Goal: Find specific page/section

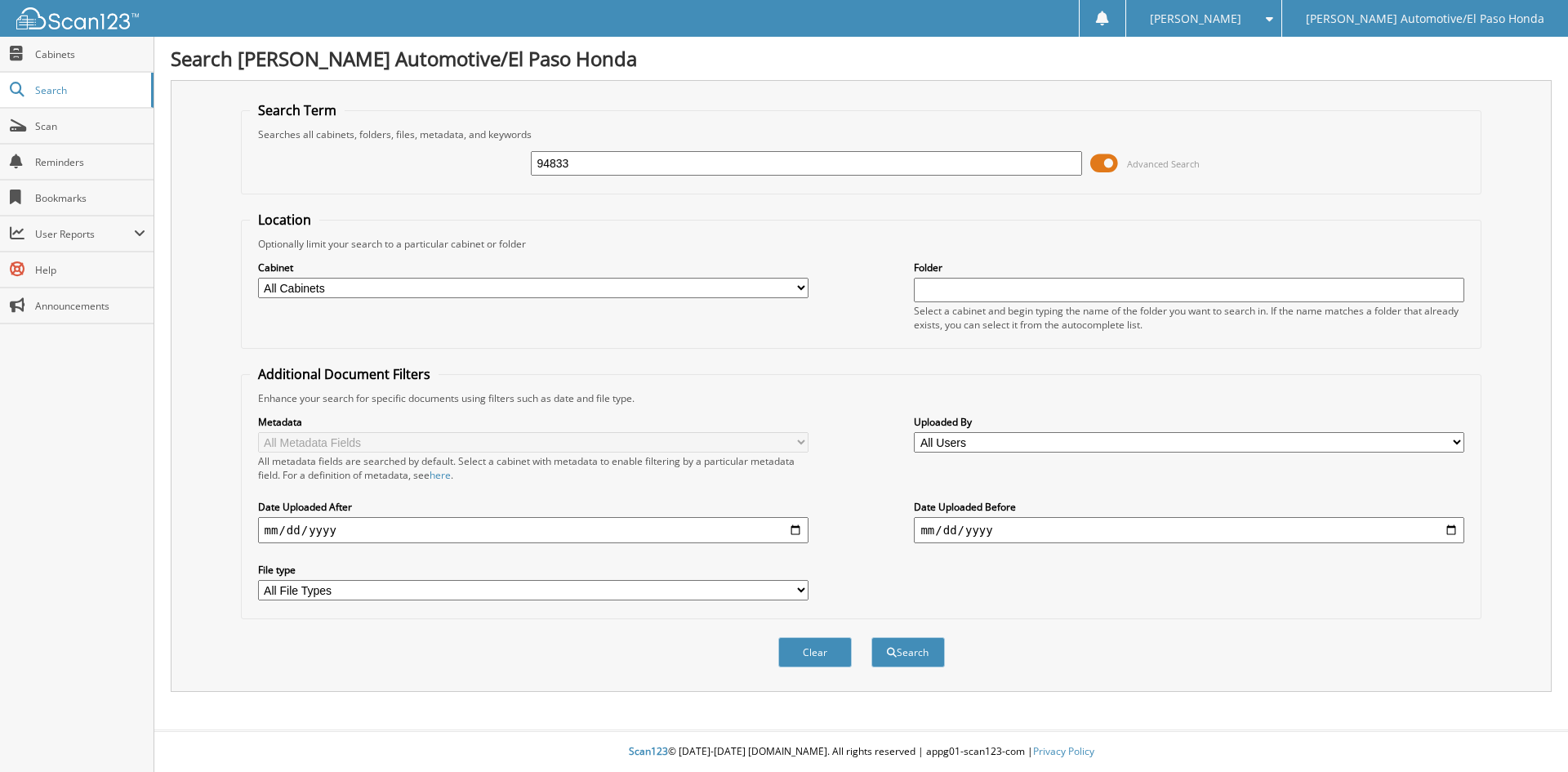
type input "94833"
click at [872, 637] on button "Search" at bounding box center [908, 652] width 74 height 30
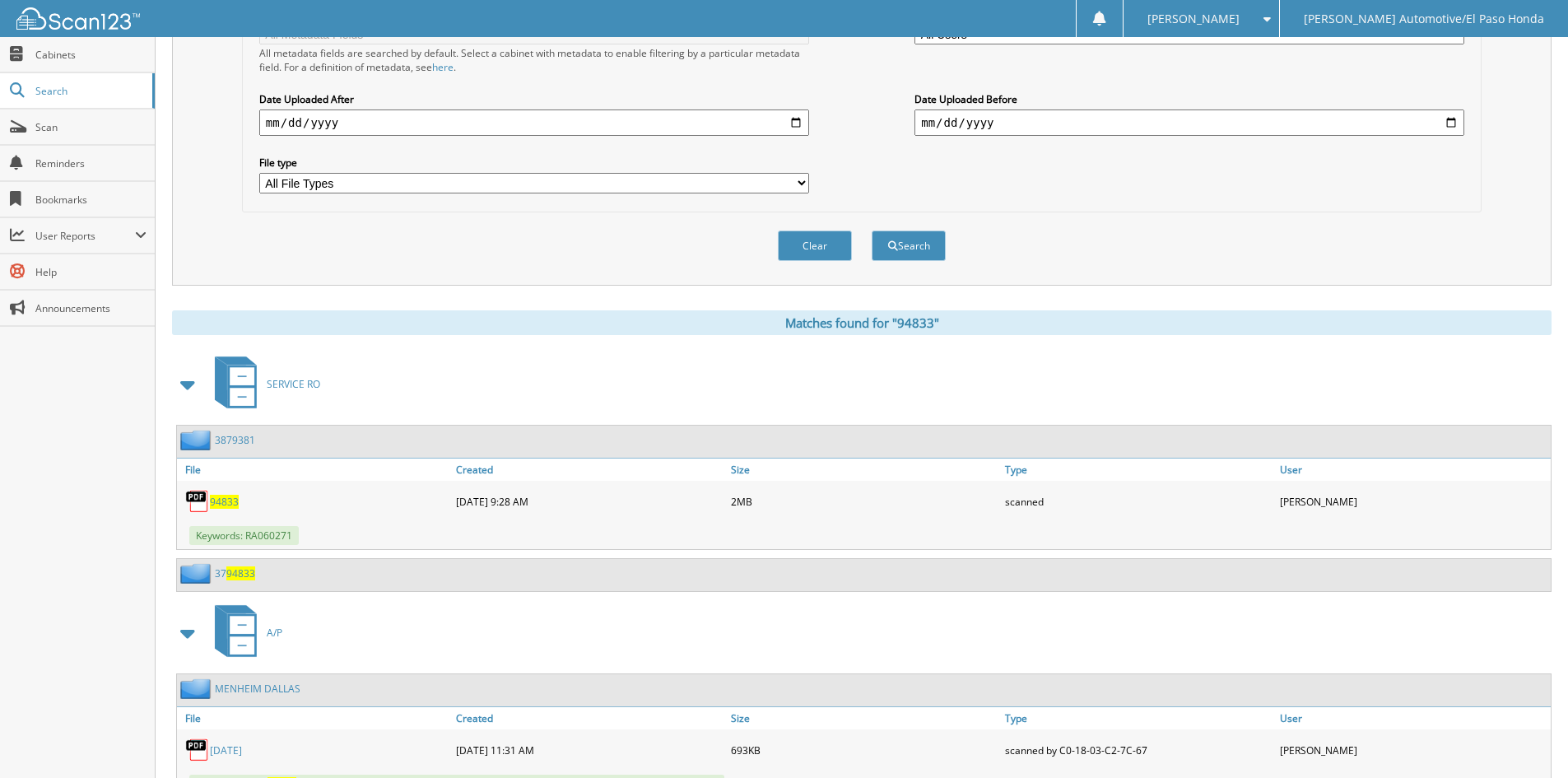
scroll to position [741, 0]
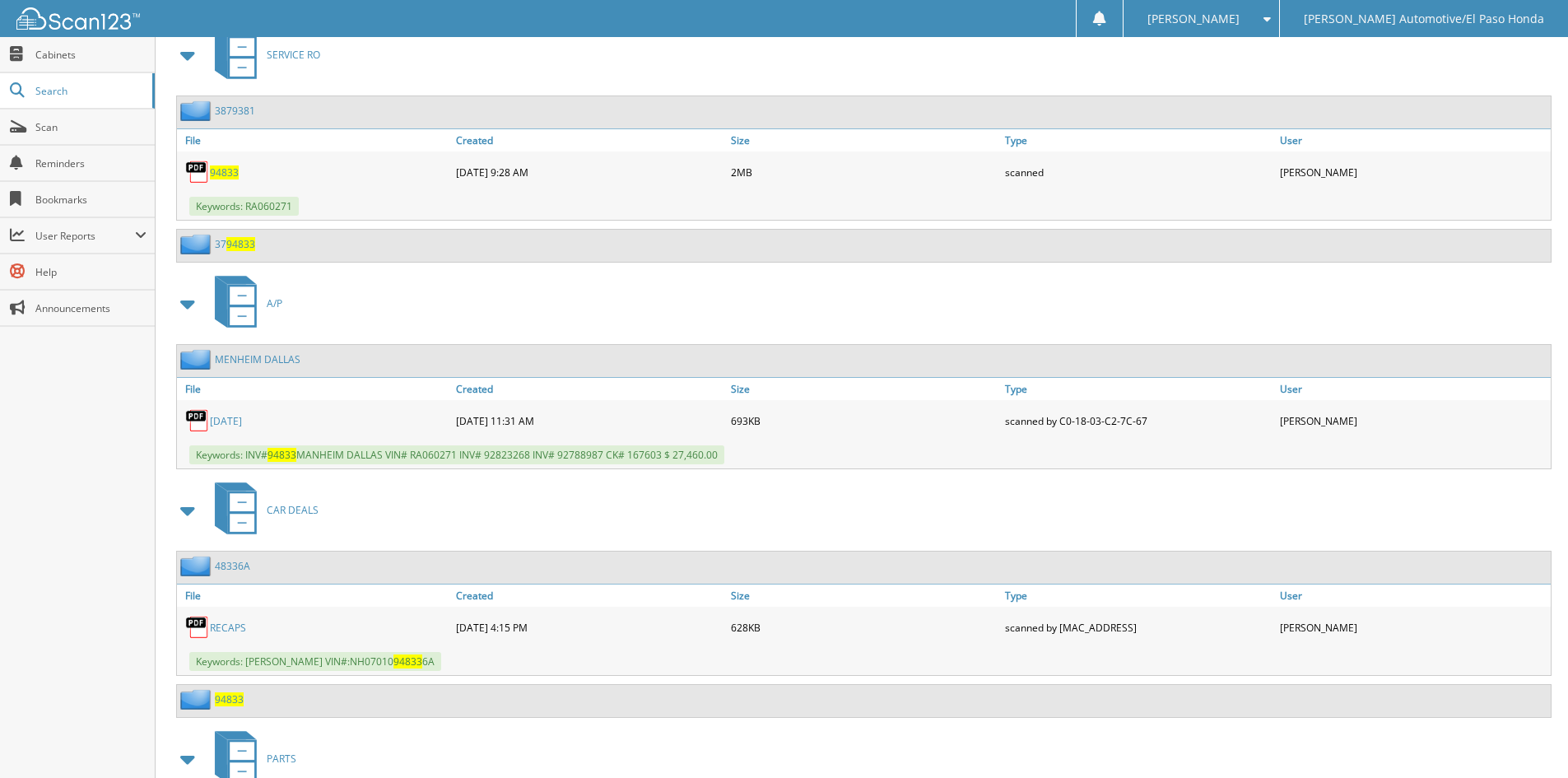
click at [242, 417] on link "08/13/2025" at bounding box center [226, 420] width 32 height 14
click at [72, 128] on span "Scan" at bounding box center [91, 127] width 111 height 14
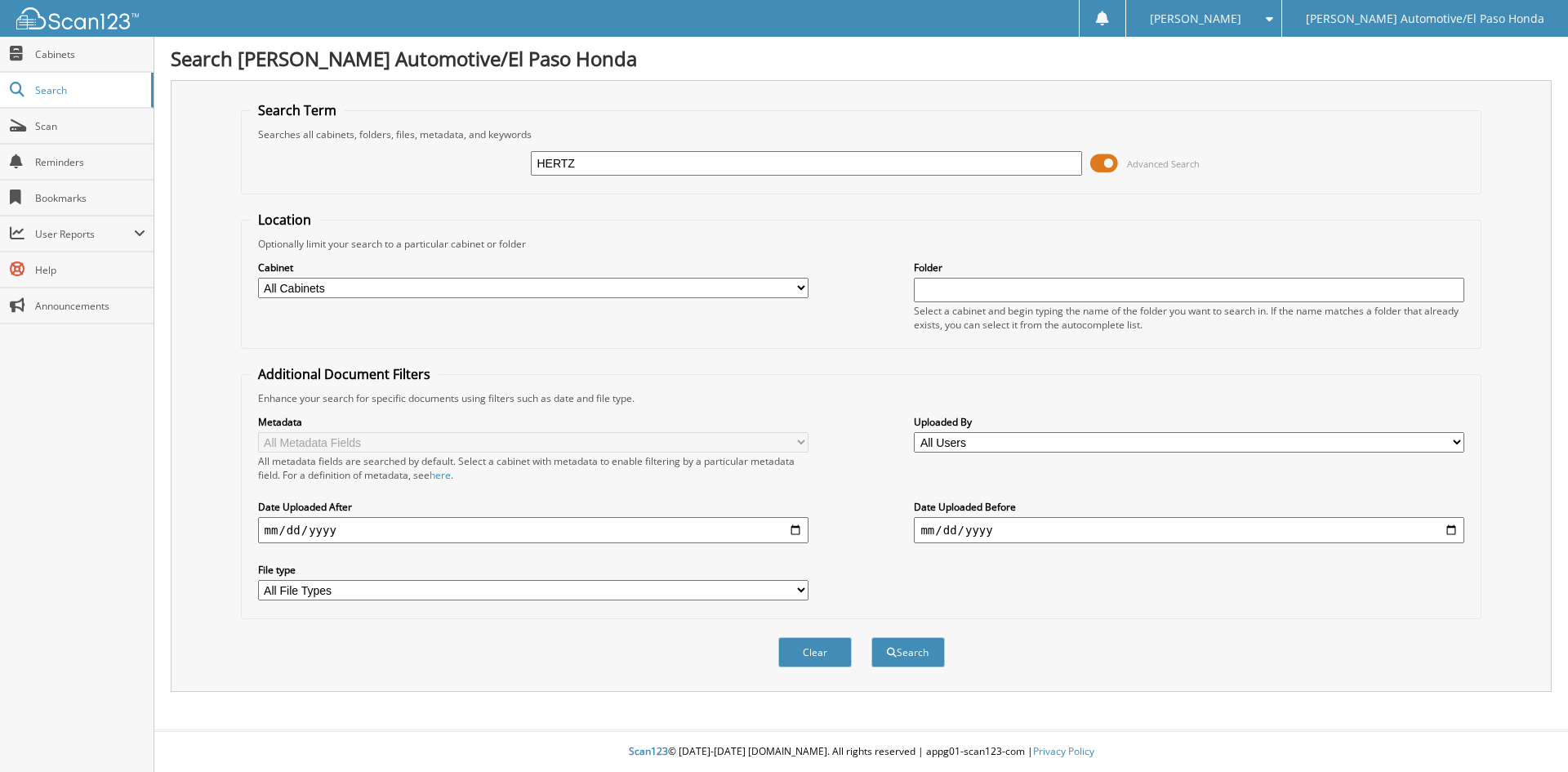
type input "HERTZ"
click at [872, 637] on button "Search" at bounding box center [908, 652] width 74 height 30
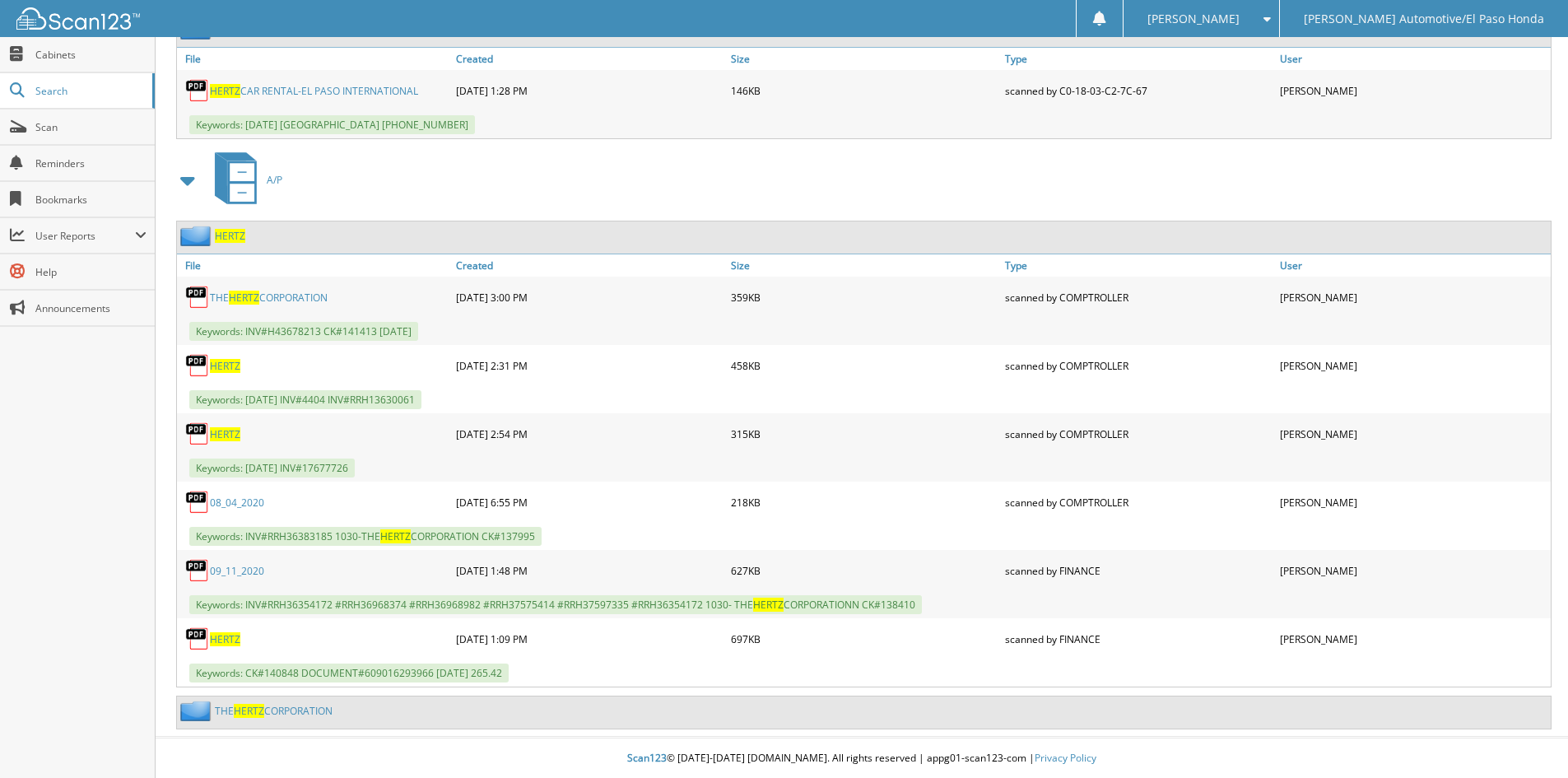
scroll to position [10369, 0]
click at [293, 708] on link "THE HERTZ CORPORATION" at bounding box center [273, 709] width 117 height 14
